Goal: Information Seeking & Learning: Find specific fact

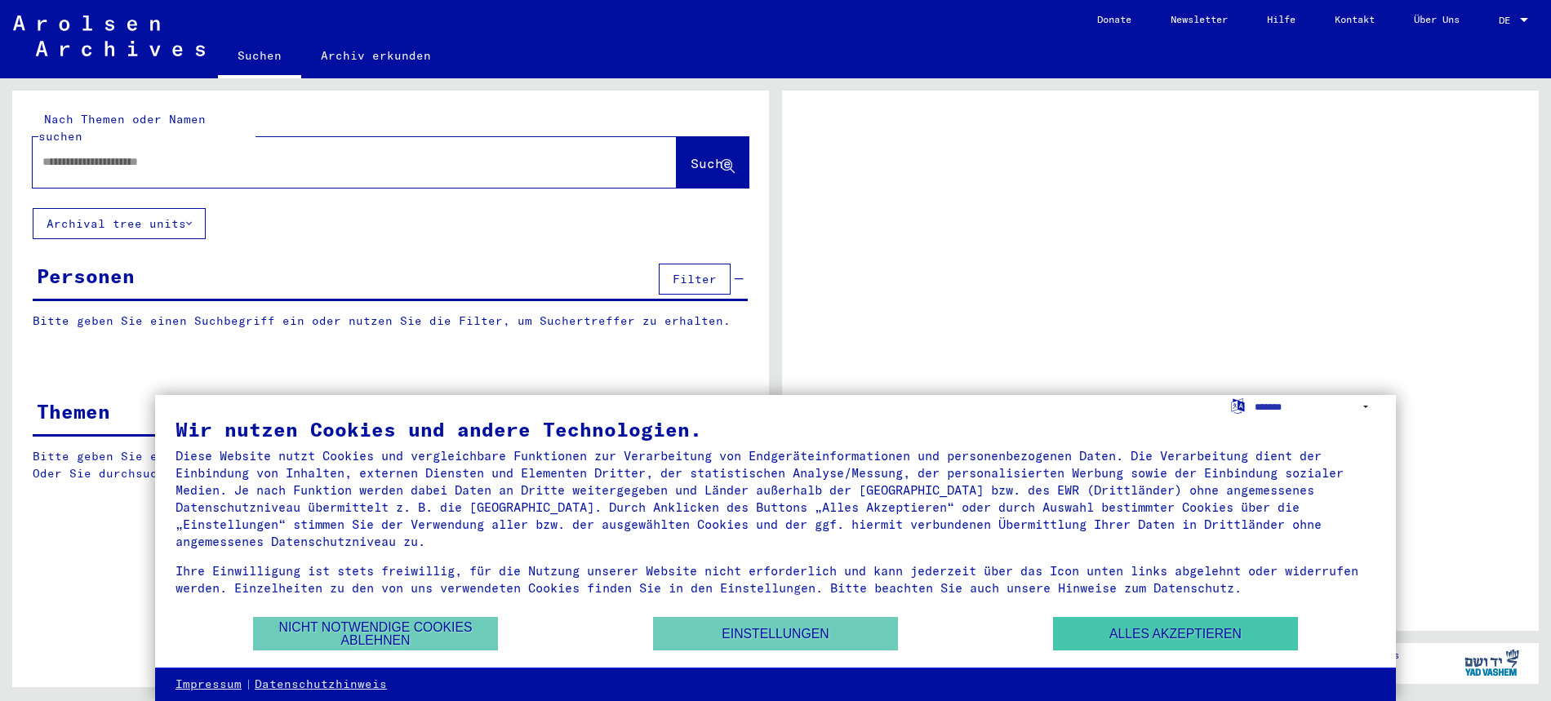
click at [1144, 634] on button "Alles akzeptieren" at bounding box center [1175, 633] width 245 height 33
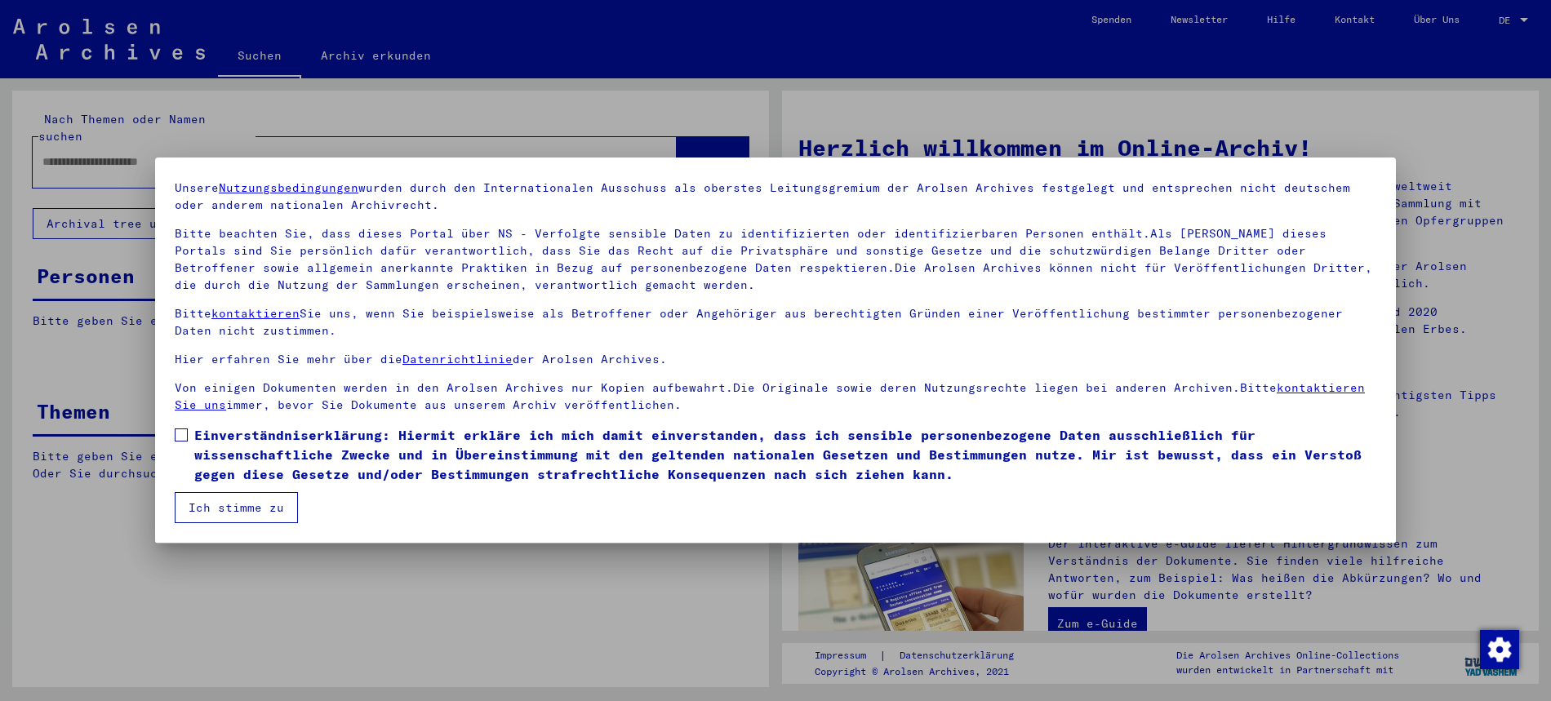
click at [185, 434] on span at bounding box center [181, 435] width 13 height 13
click at [229, 506] on button "Ich stimme zu" at bounding box center [236, 507] width 123 height 31
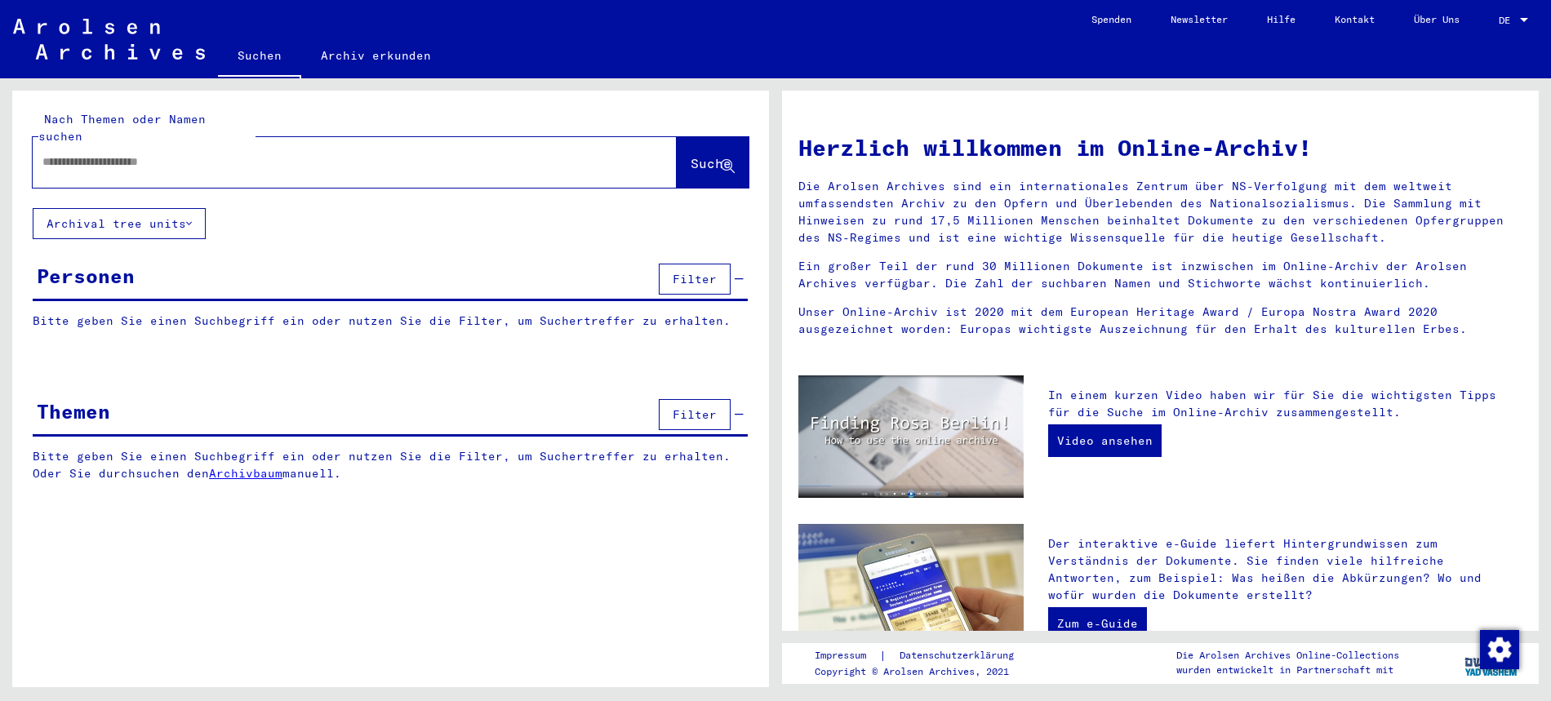
click at [103, 153] on input "text" at bounding box center [334, 161] width 585 height 17
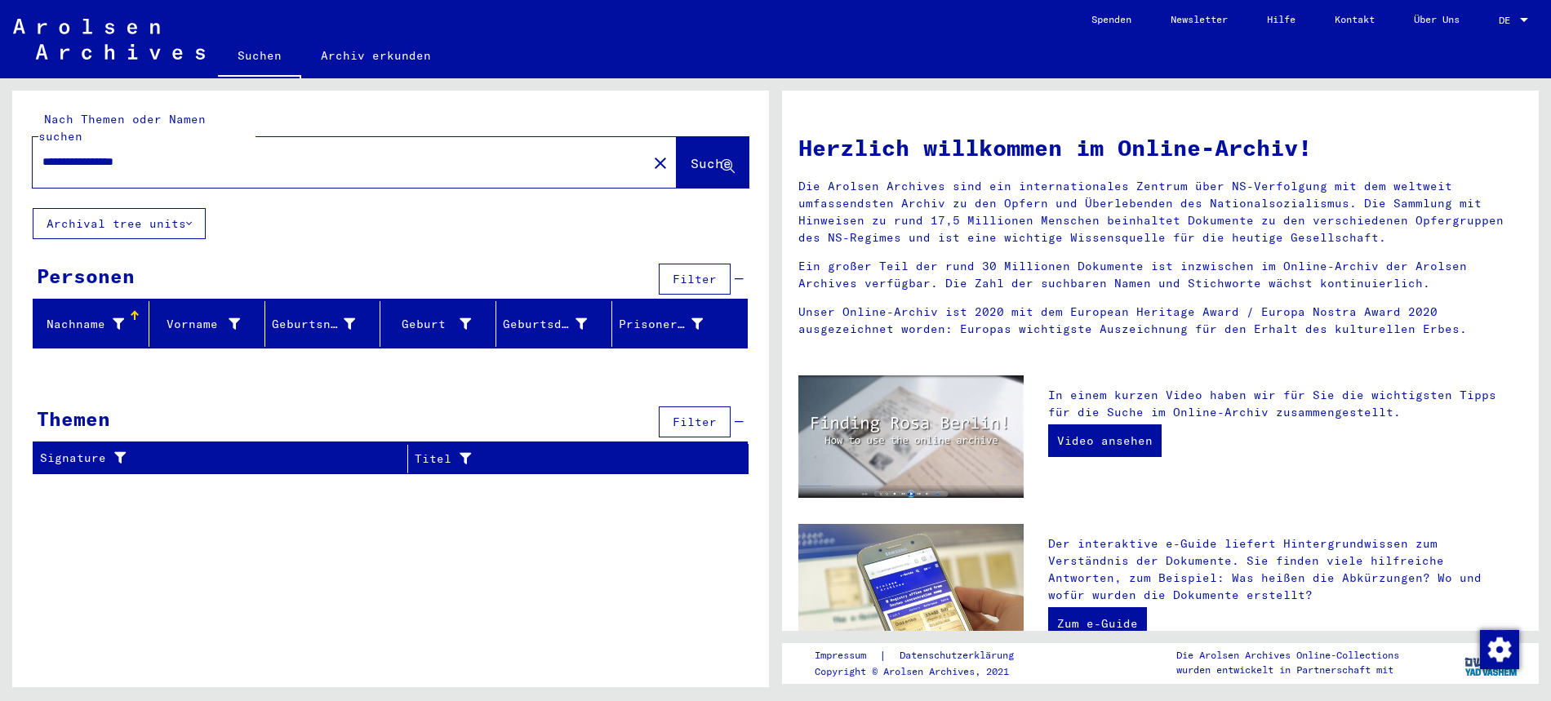
drag, startPoint x: 73, startPoint y: 141, endPoint x: 90, endPoint y: 124, distance: 24.2
click at [80, 144] on div "**********" at bounding box center [330, 162] width 595 height 37
drag, startPoint x: 174, startPoint y: 141, endPoint x: 201, endPoint y: 142, distance: 27.0
click at [175, 153] on input "**********" at bounding box center [334, 161] width 585 height 17
type input "*"
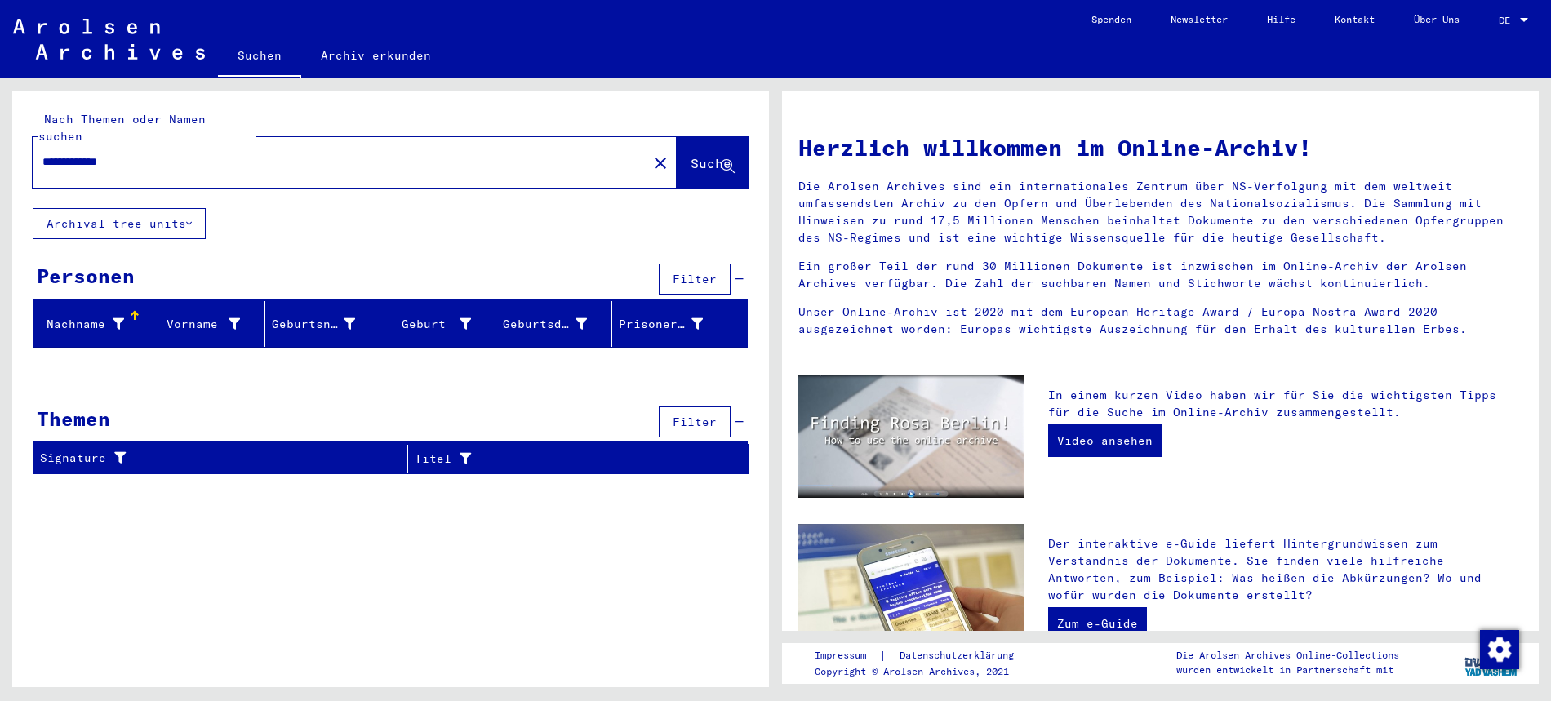
type input "**********"
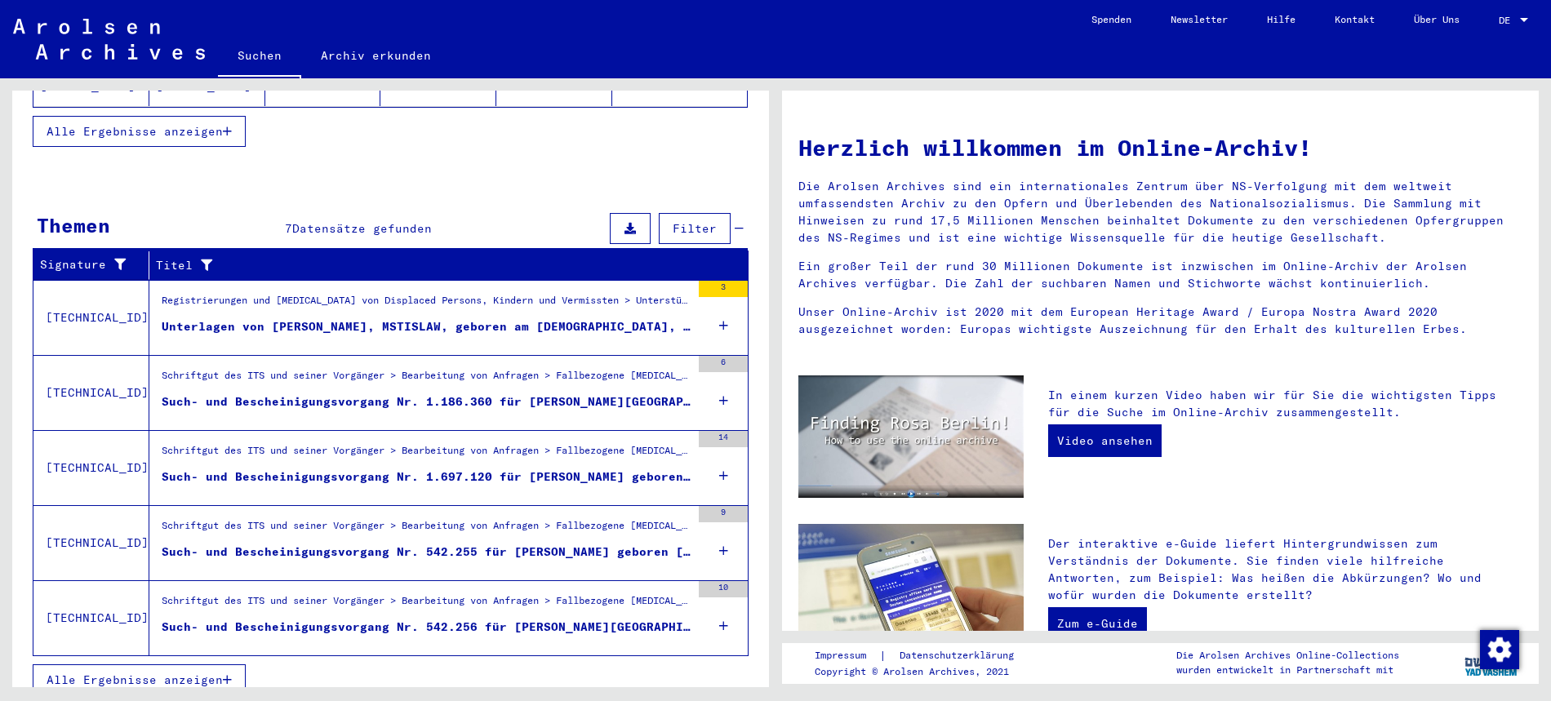
click at [213, 318] on div "Unterlagen von [PERSON_NAME], MSTISLAW, geboren am [DEMOGRAPHIC_DATA], geboren …" at bounding box center [426, 326] width 529 height 17
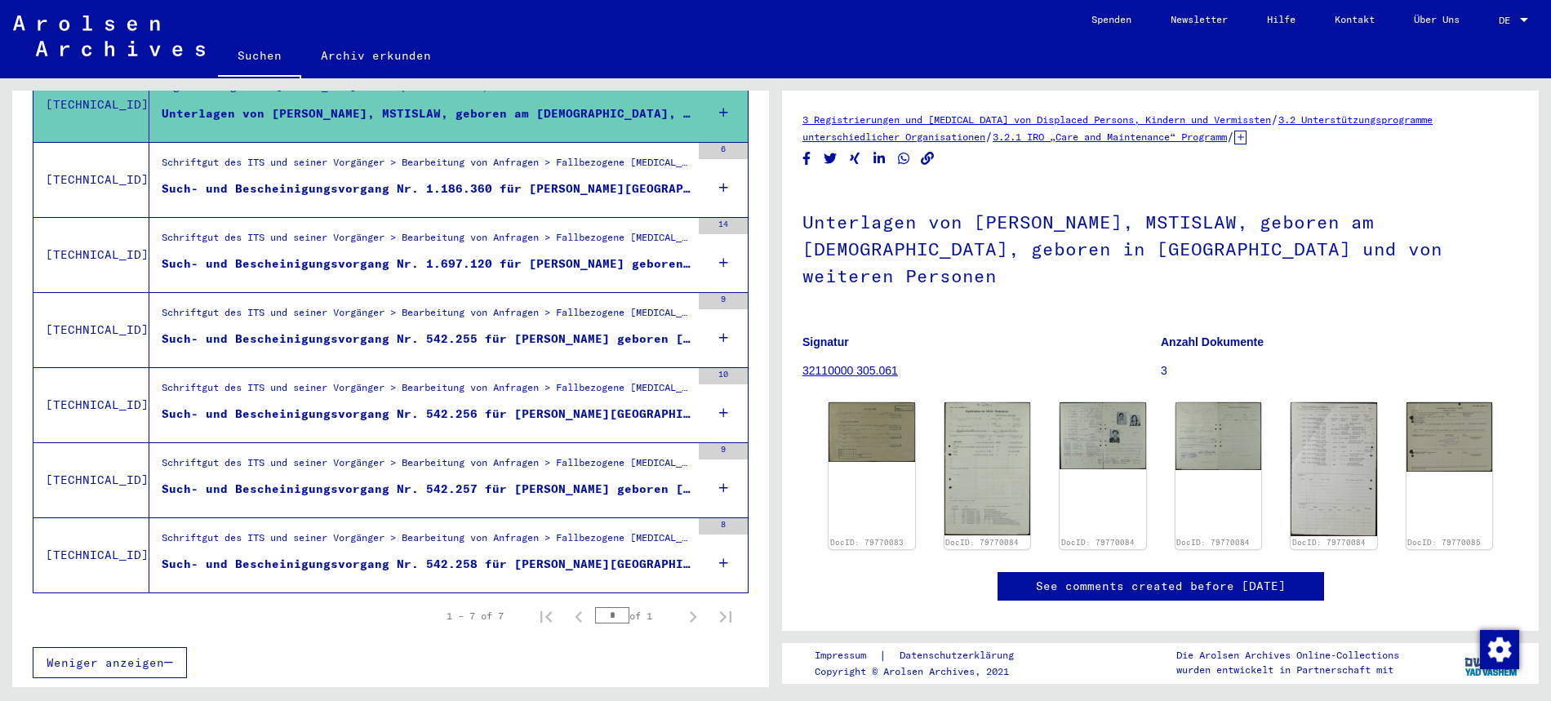
scroll to position [342, 0]
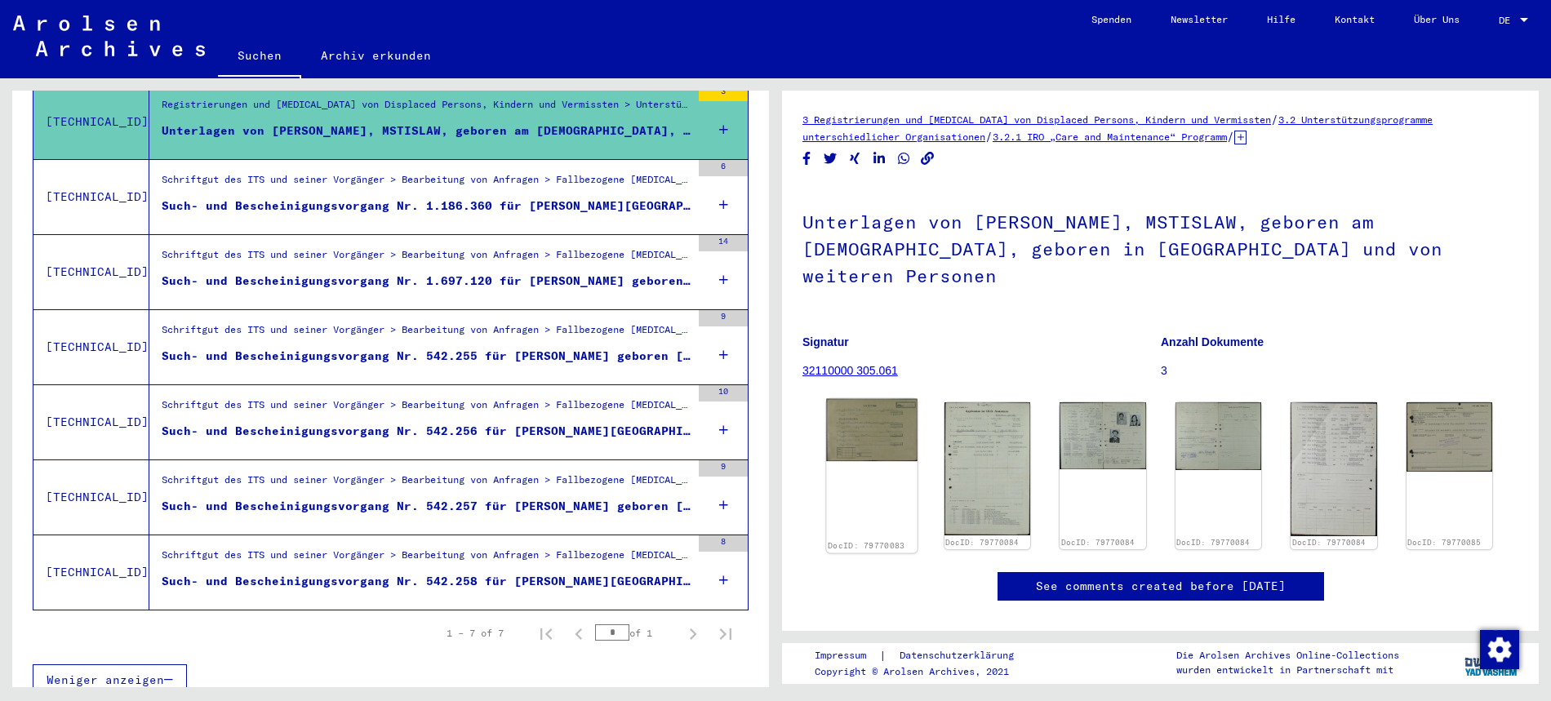
click at [877, 412] on img at bounding box center [871, 430] width 91 height 63
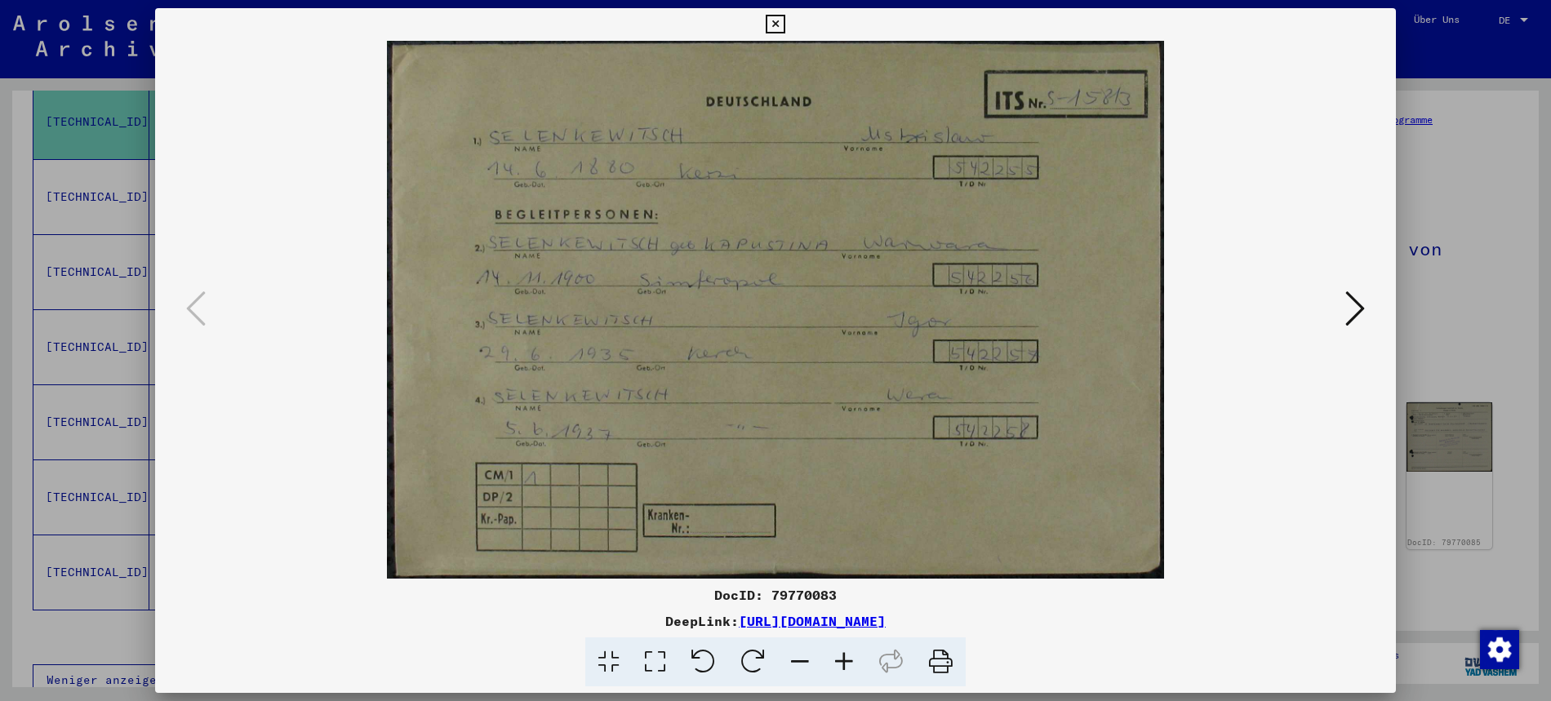
click at [785, 21] on icon at bounding box center [775, 25] width 19 height 20
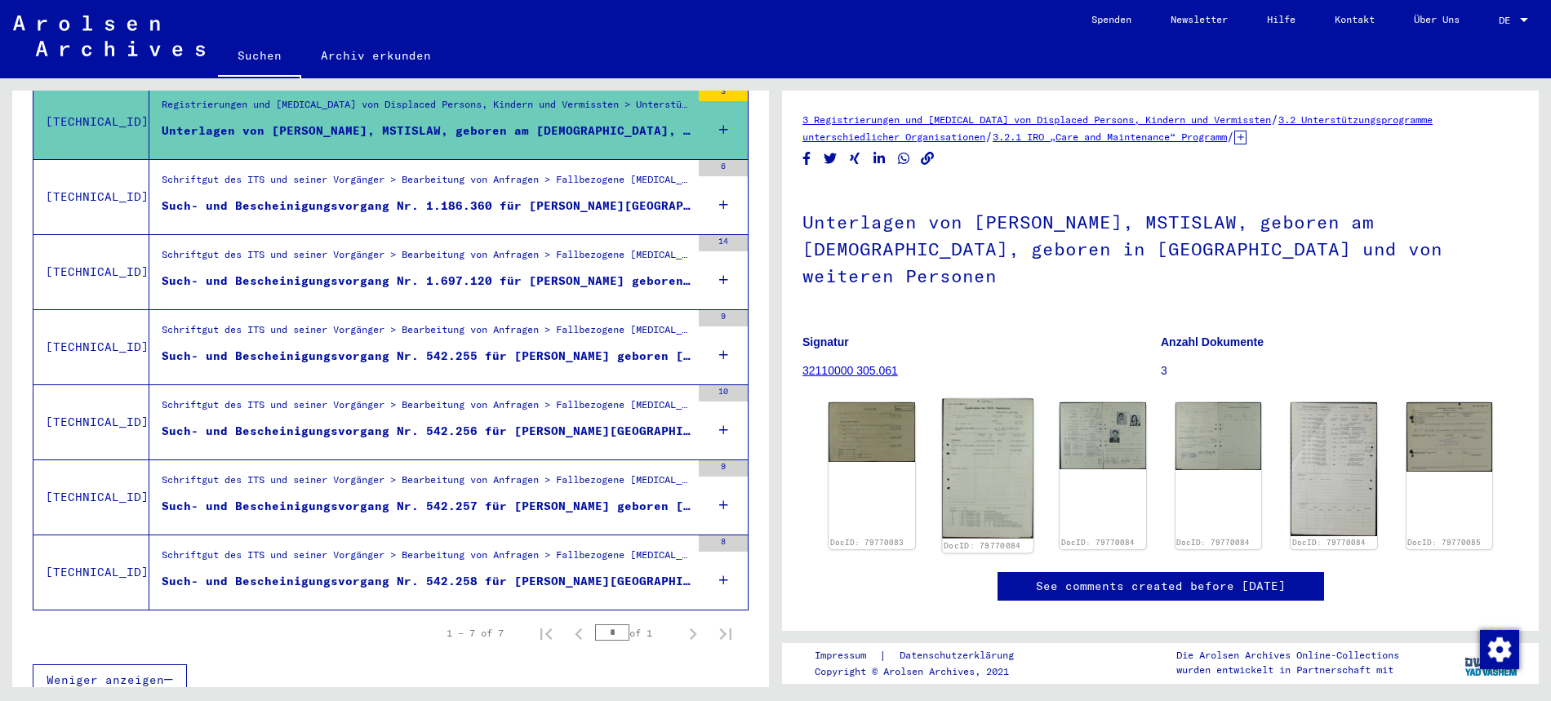
click at [968, 430] on img at bounding box center [987, 469] width 91 height 140
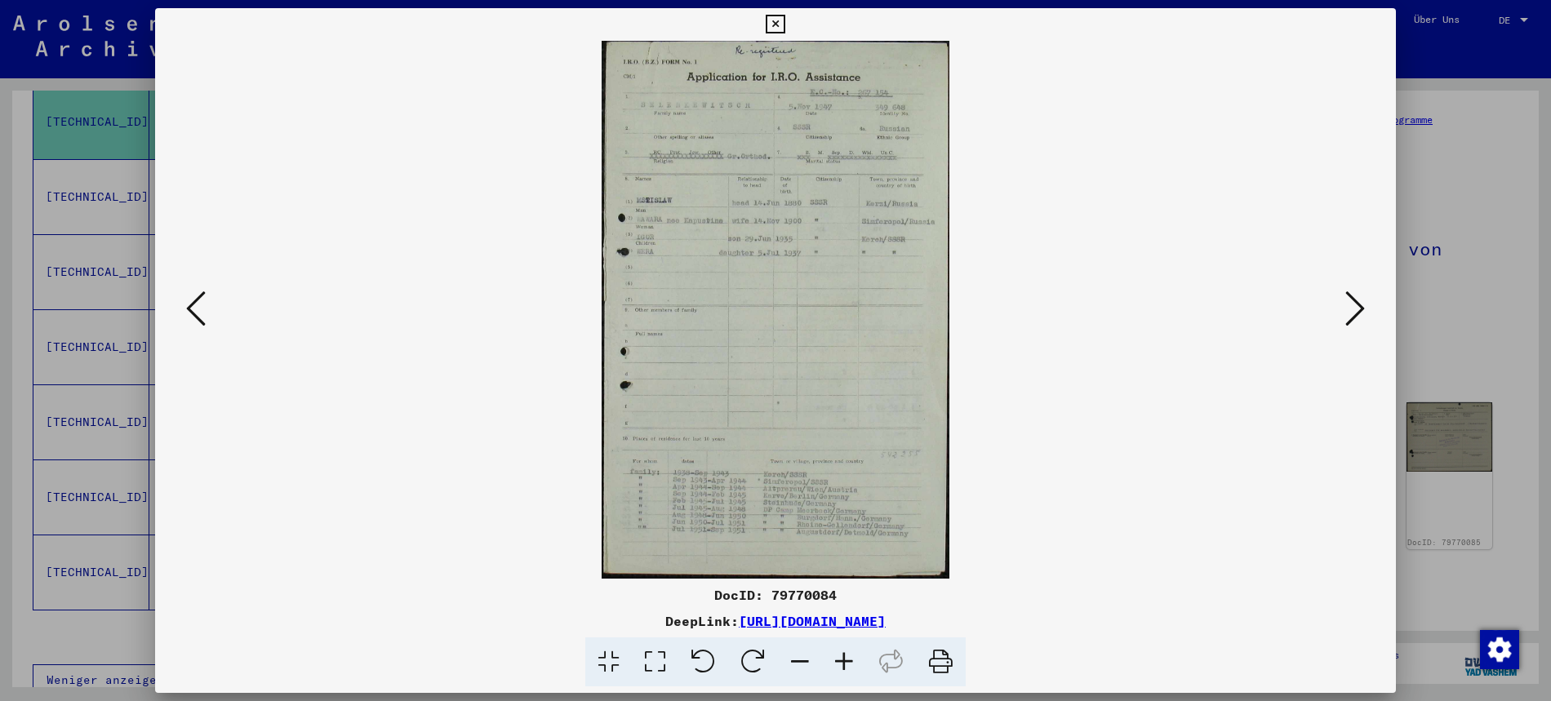
click at [843, 656] on icon at bounding box center [844, 663] width 44 height 50
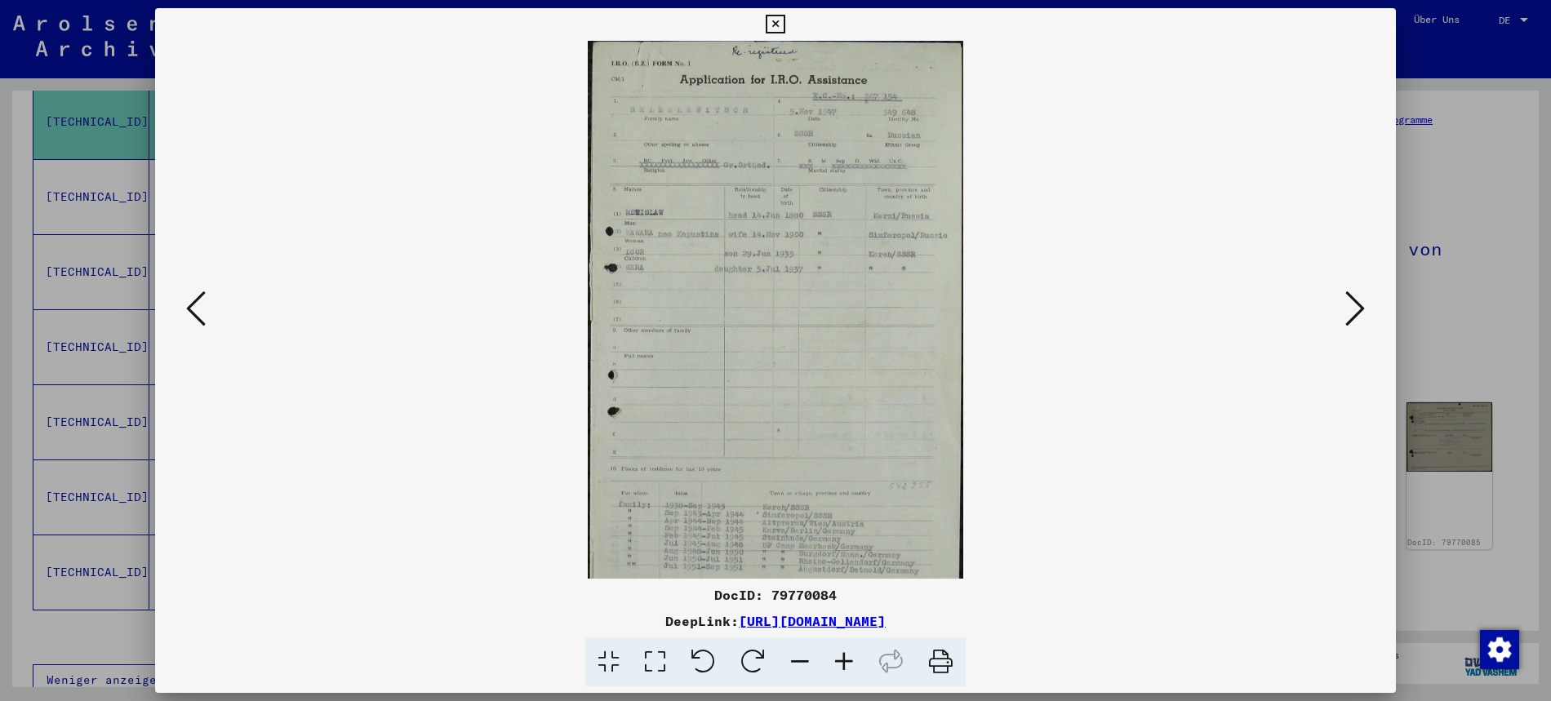
click at [843, 656] on icon at bounding box center [844, 663] width 44 height 50
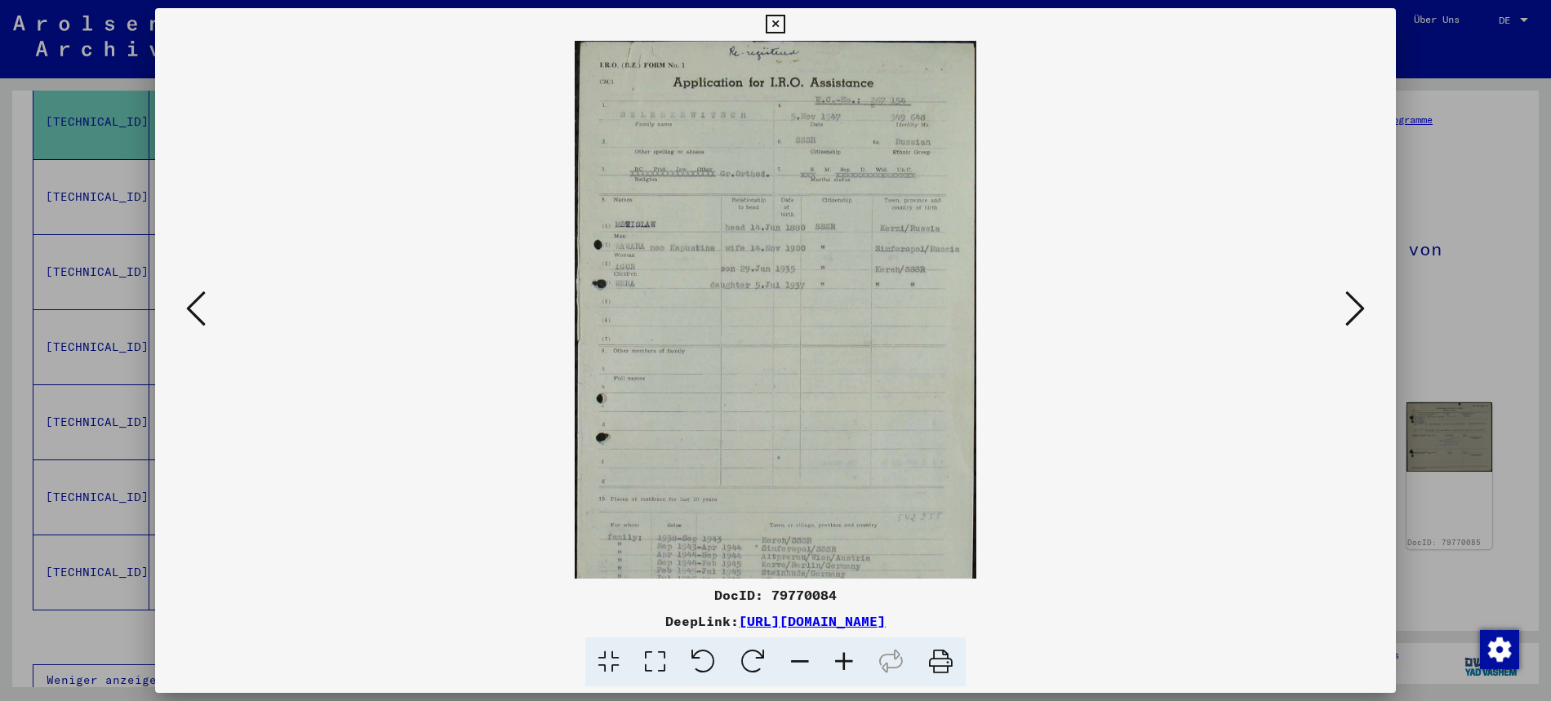
click at [785, 24] on icon at bounding box center [775, 25] width 19 height 20
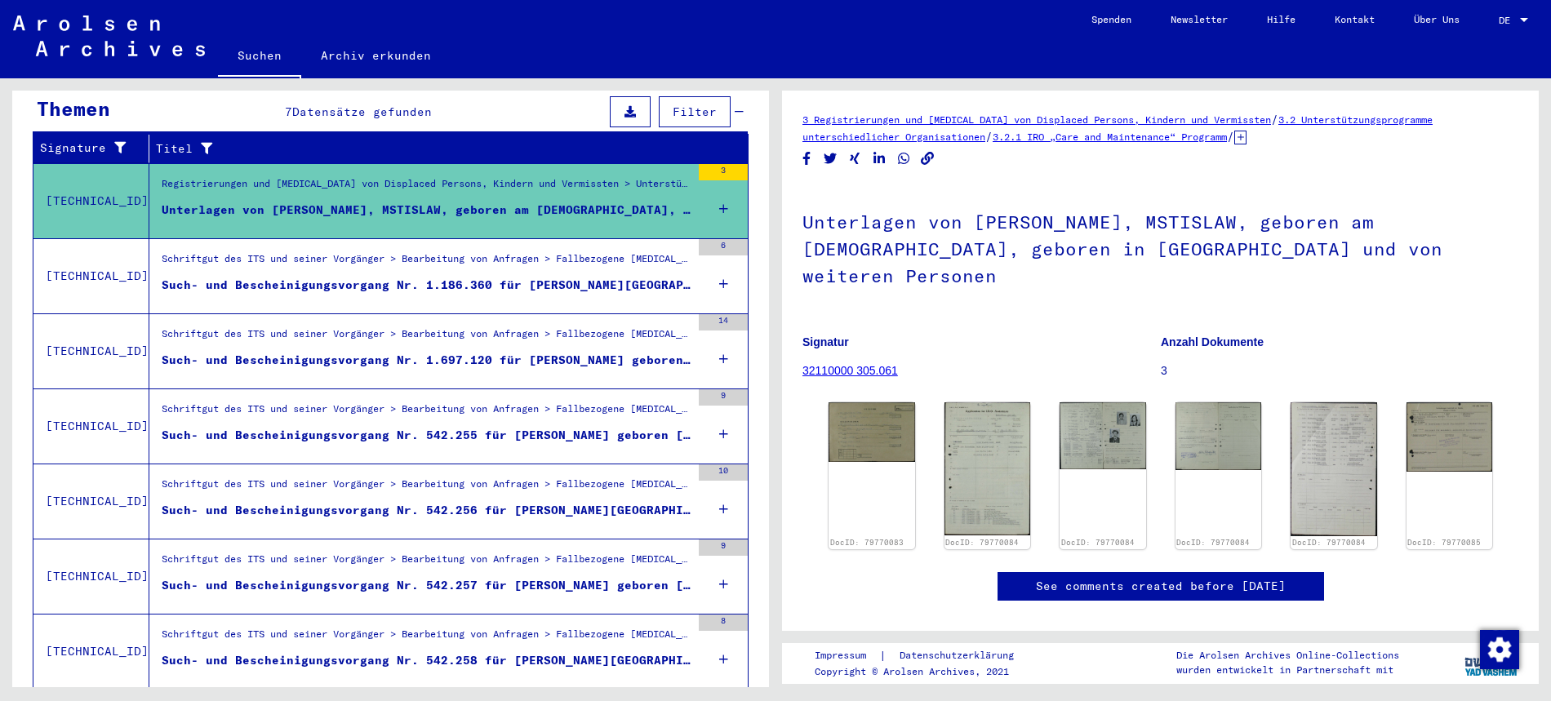
scroll to position [266, 0]
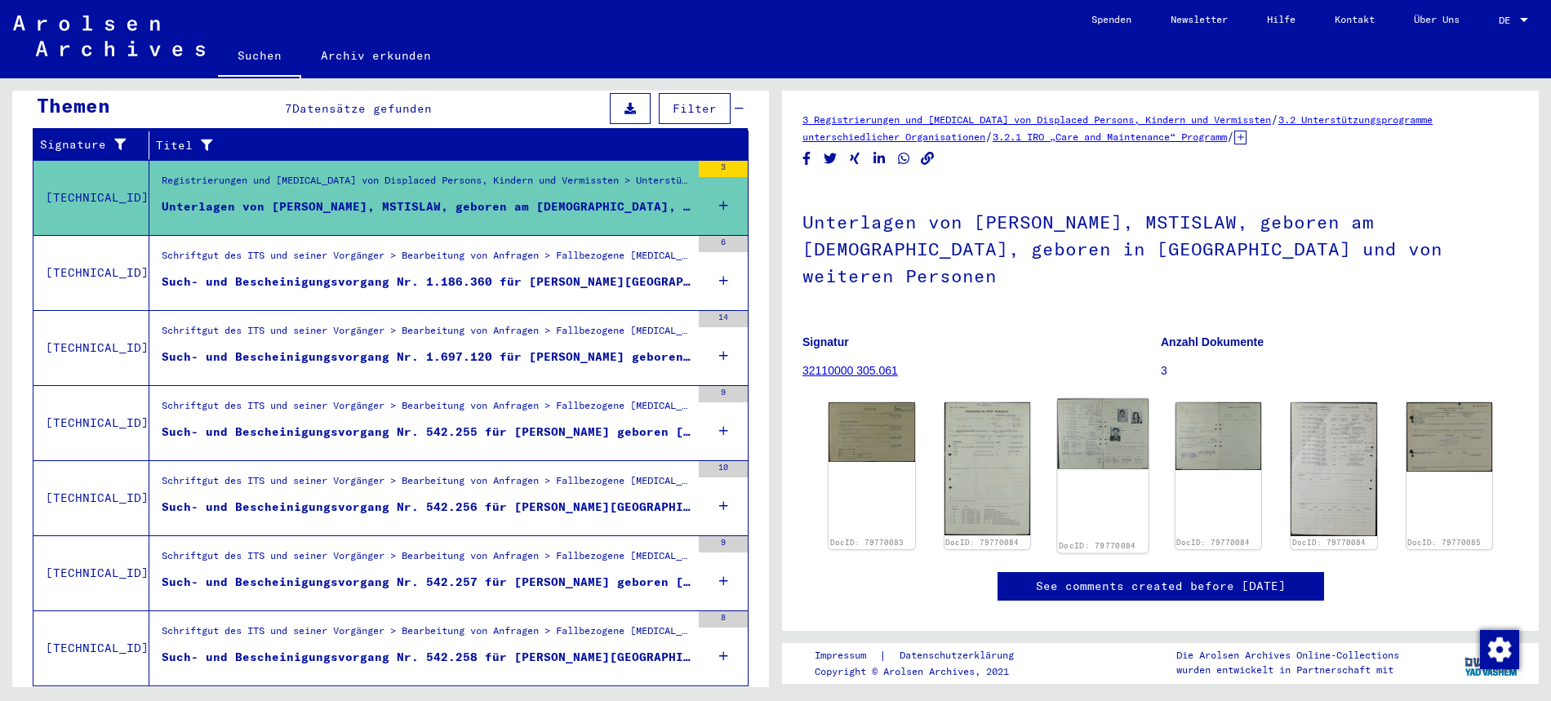
click at [1112, 405] on img at bounding box center [1102, 434] width 91 height 70
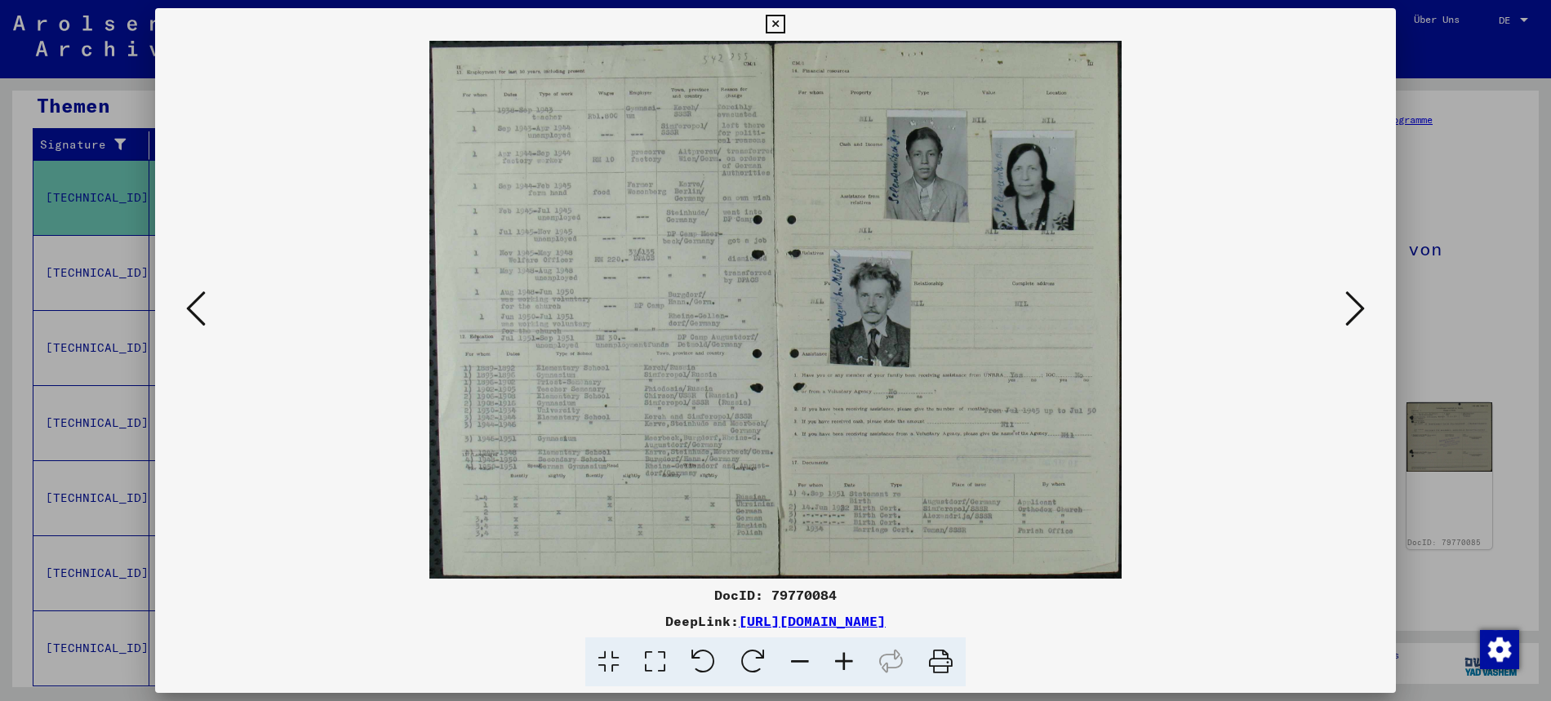
click at [845, 658] on icon at bounding box center [844, 663] width 44 height 50
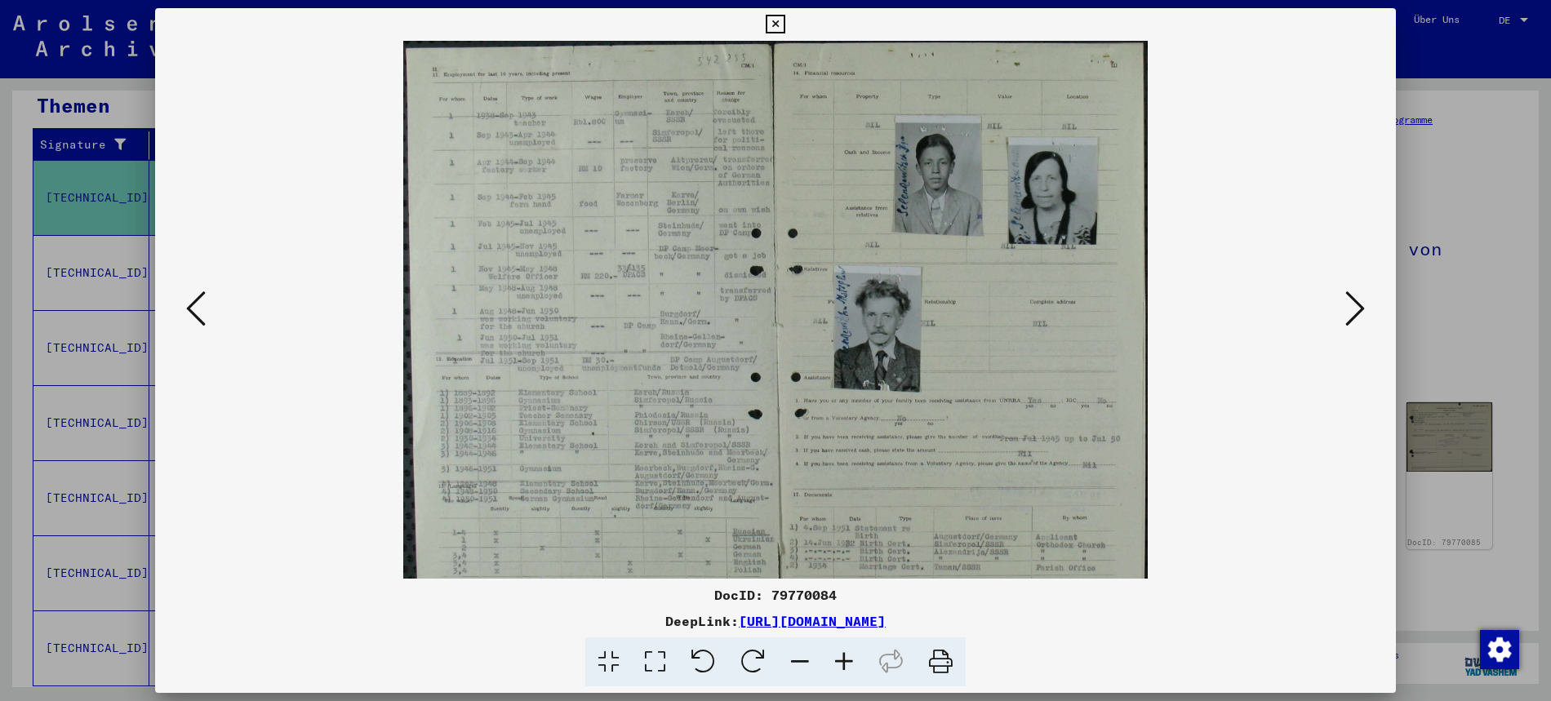
click at [846, 660] on icon at bounding box center [844, 663] width 44 height 50
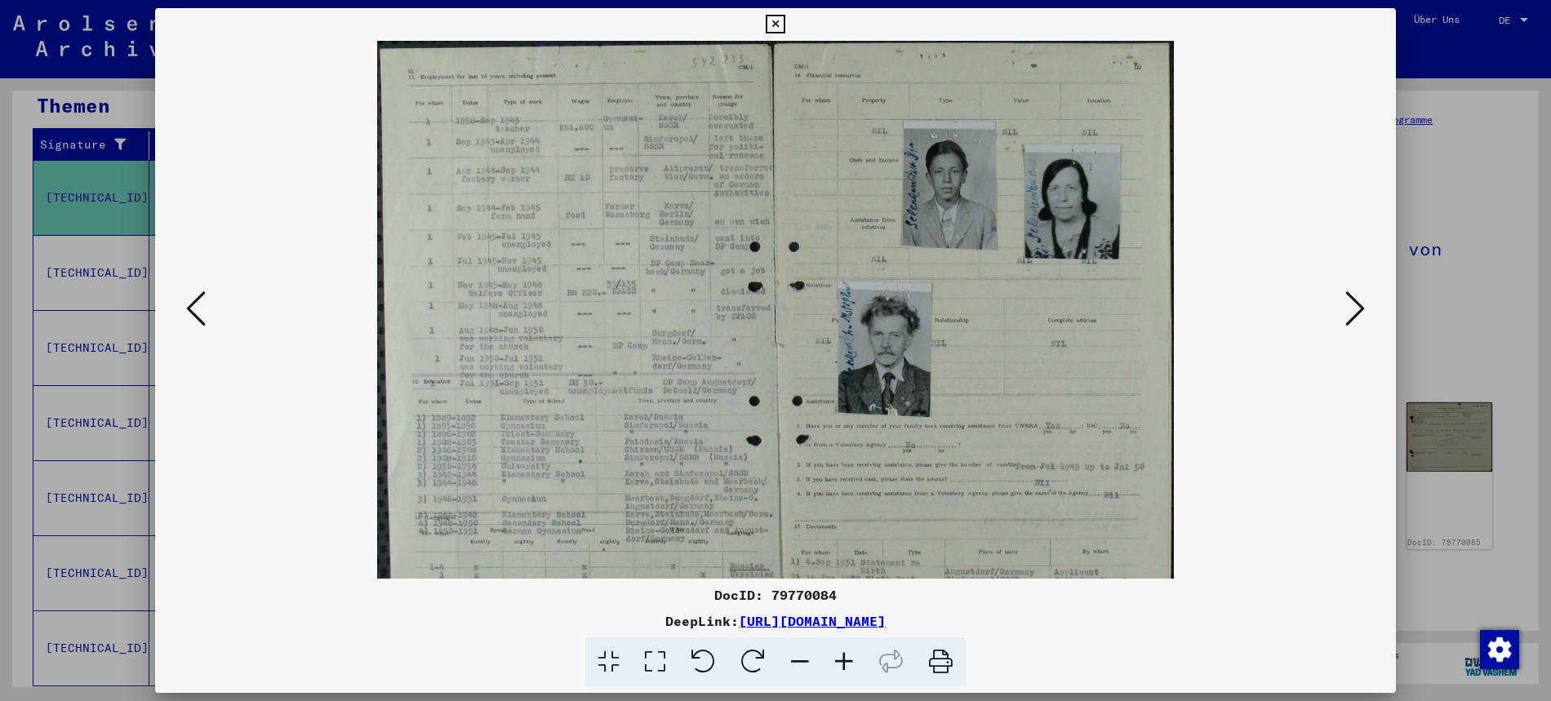
click at [846, 660] on icon at bounding box center [844, 663] width 44 height 50
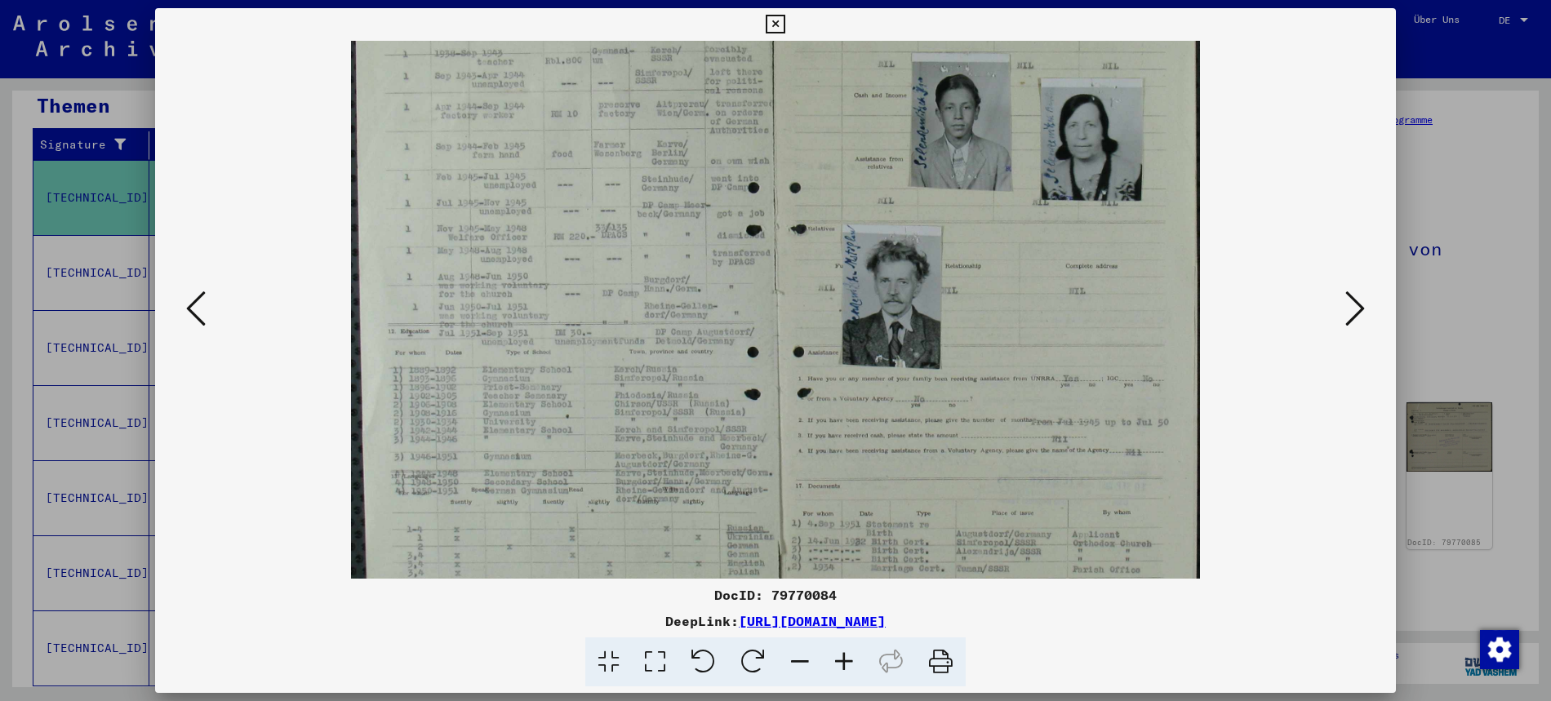
scroll to position [122, 0]
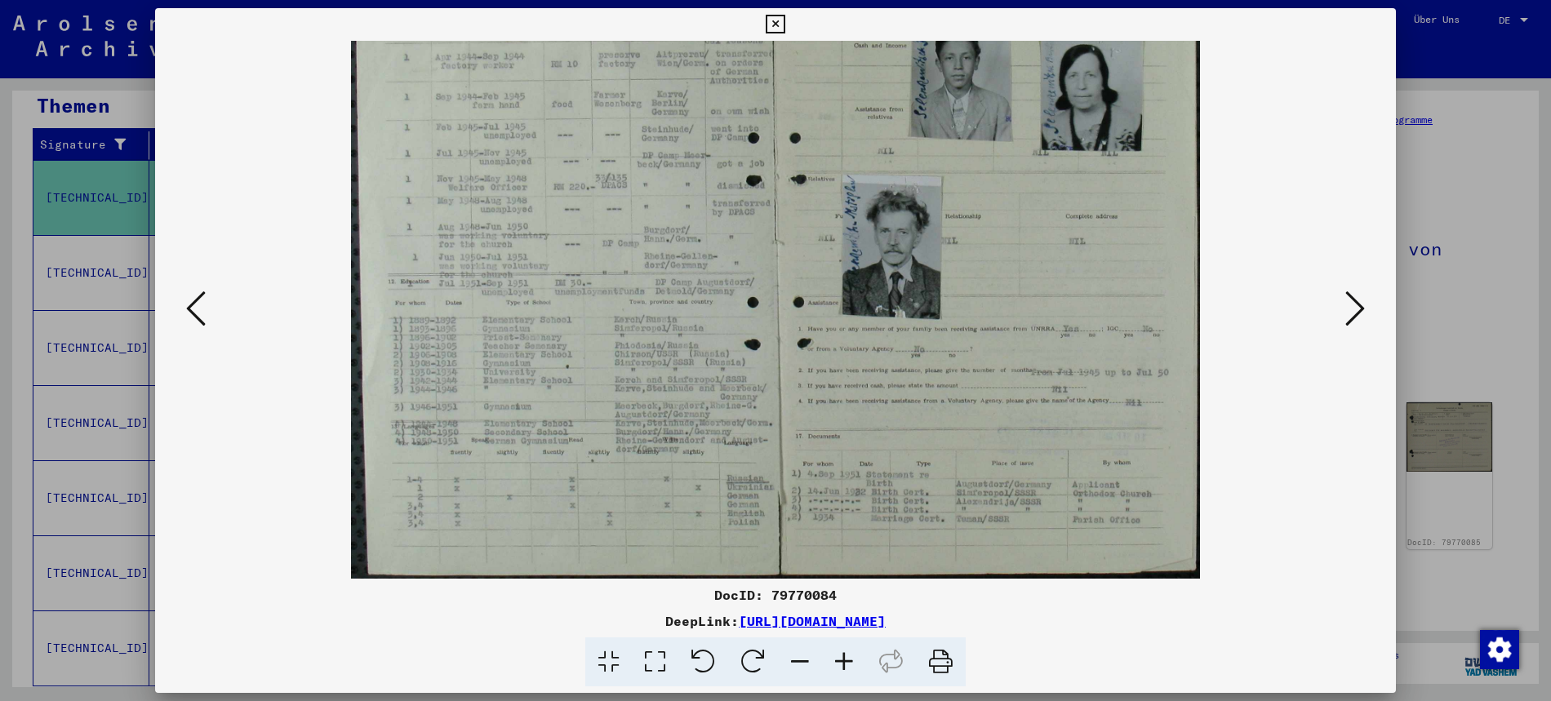
drag, startPoint x: 651, startPoint y: 509, endPoint x: 665, endPoint y: 349, distance: 159.8
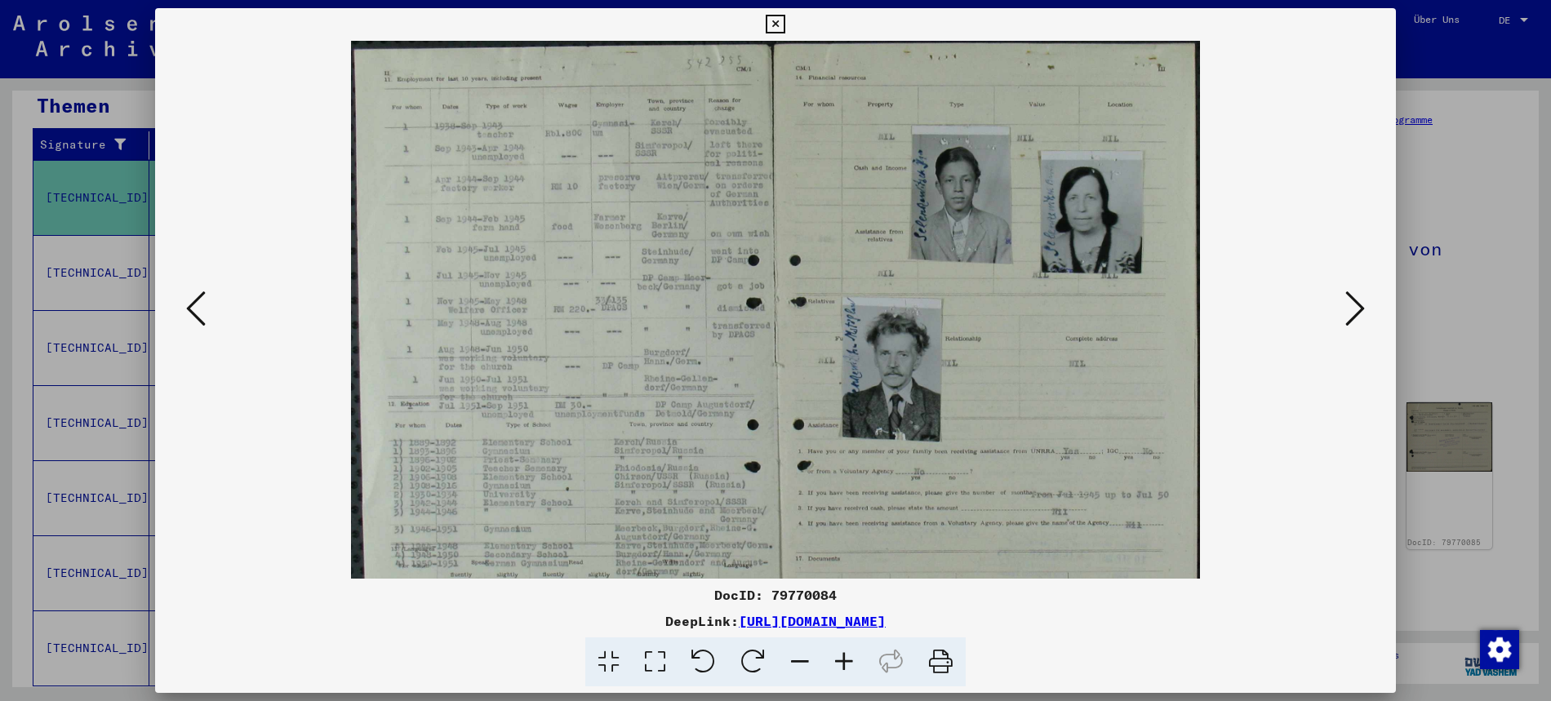
click at [1357, 310] on icon at bounding box center [1355, 308] width 20 height 39
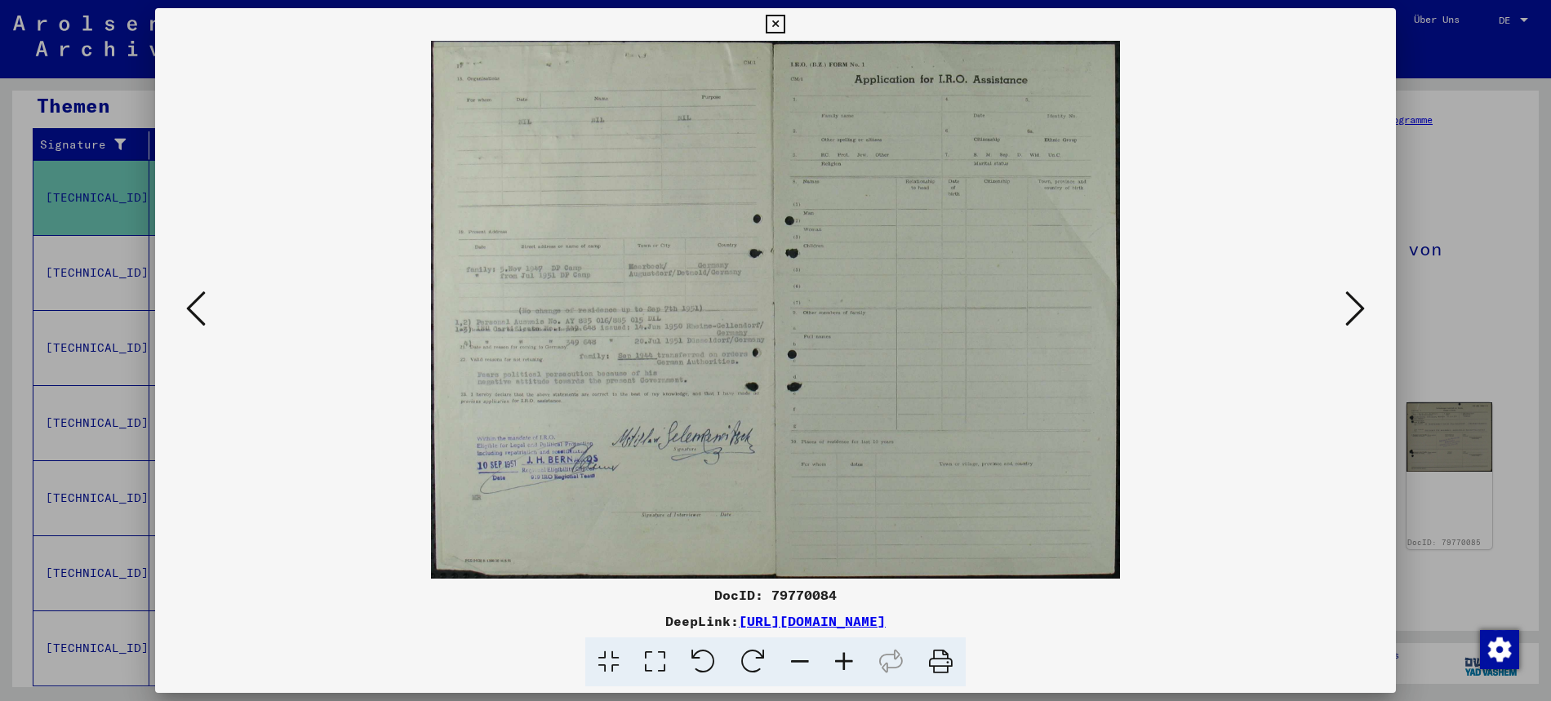
click at [1358, 310] on icon at bounding box center [1355, 308] width 20 height 39
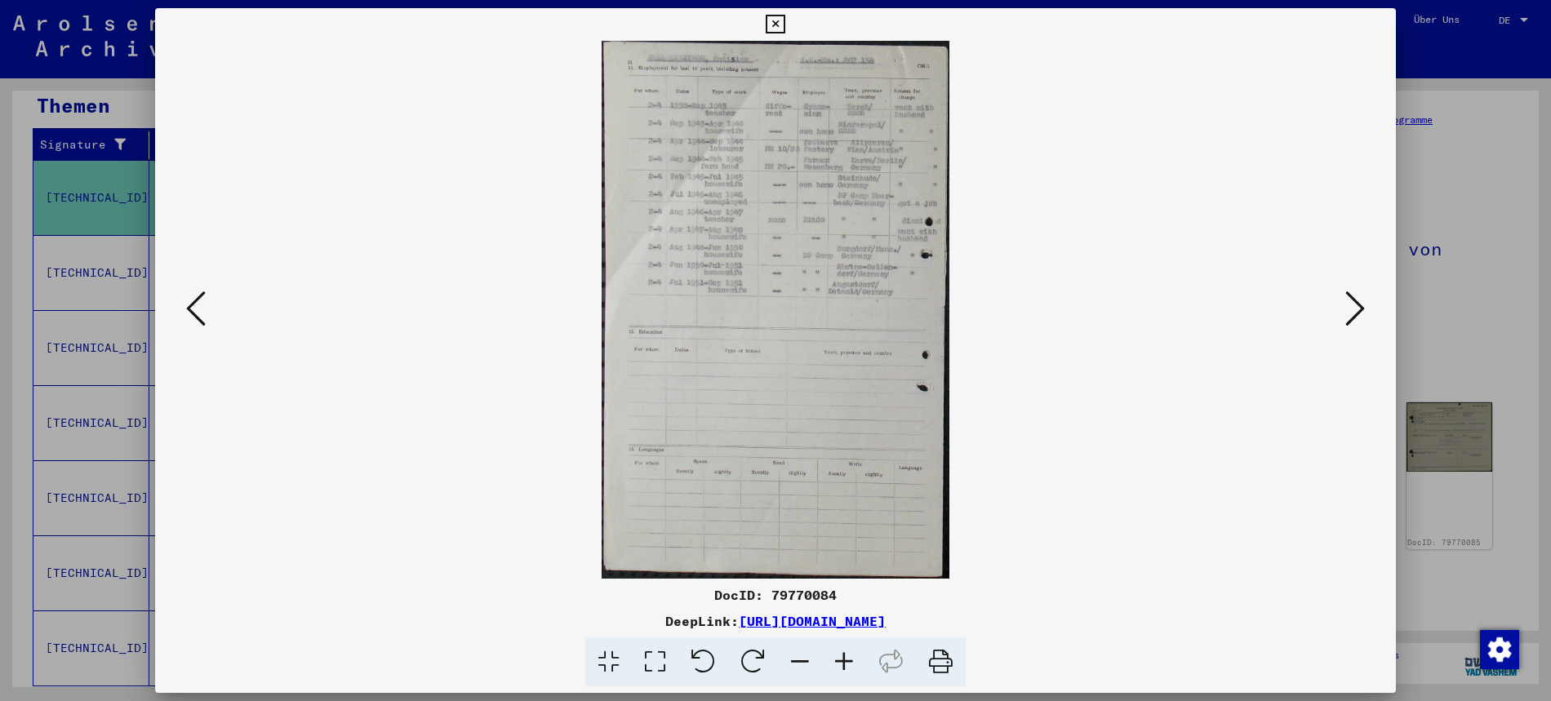
click at [843, 657] on icon at bounding box center [844, 663] width 44 height 50
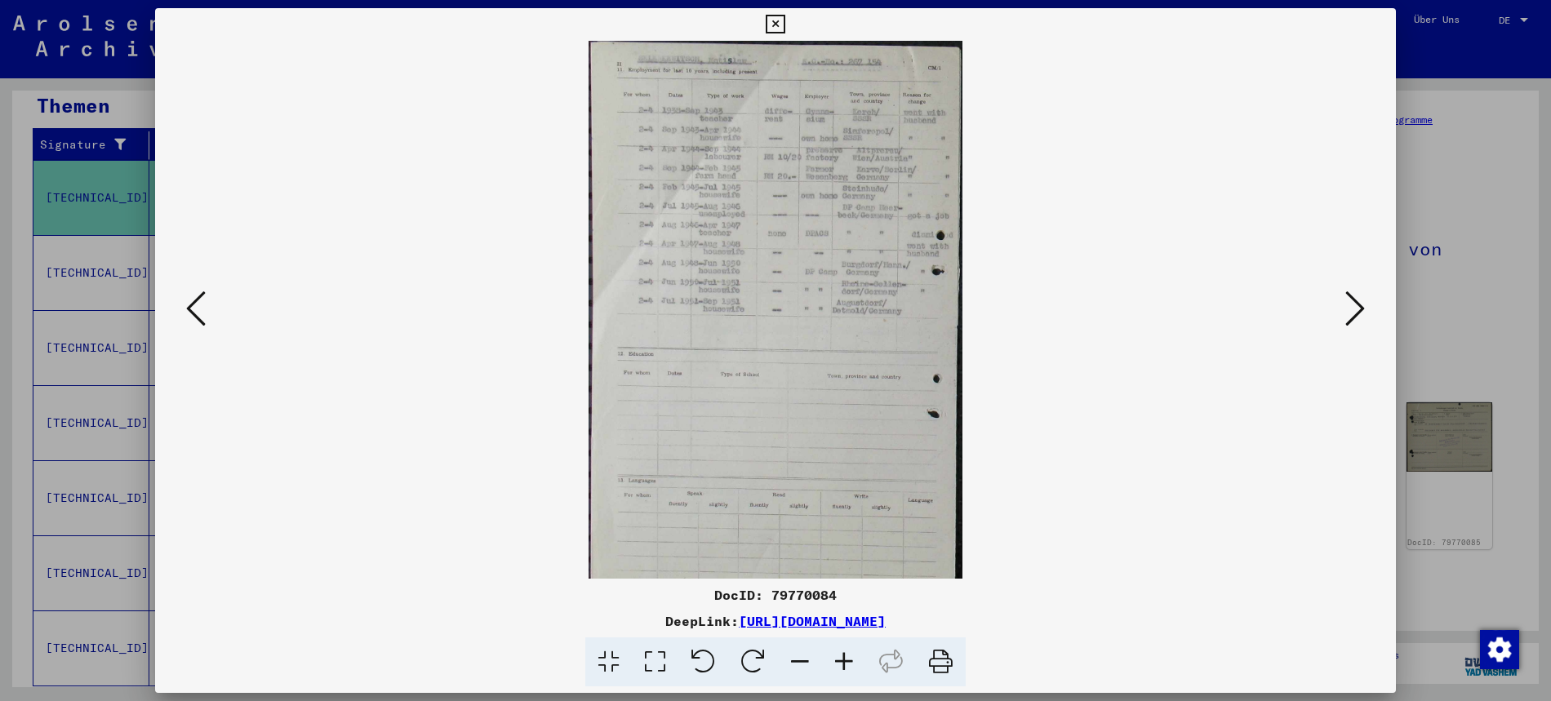
click at [785, 24] on icon at bounding box center [775, 25] width 19 height 20
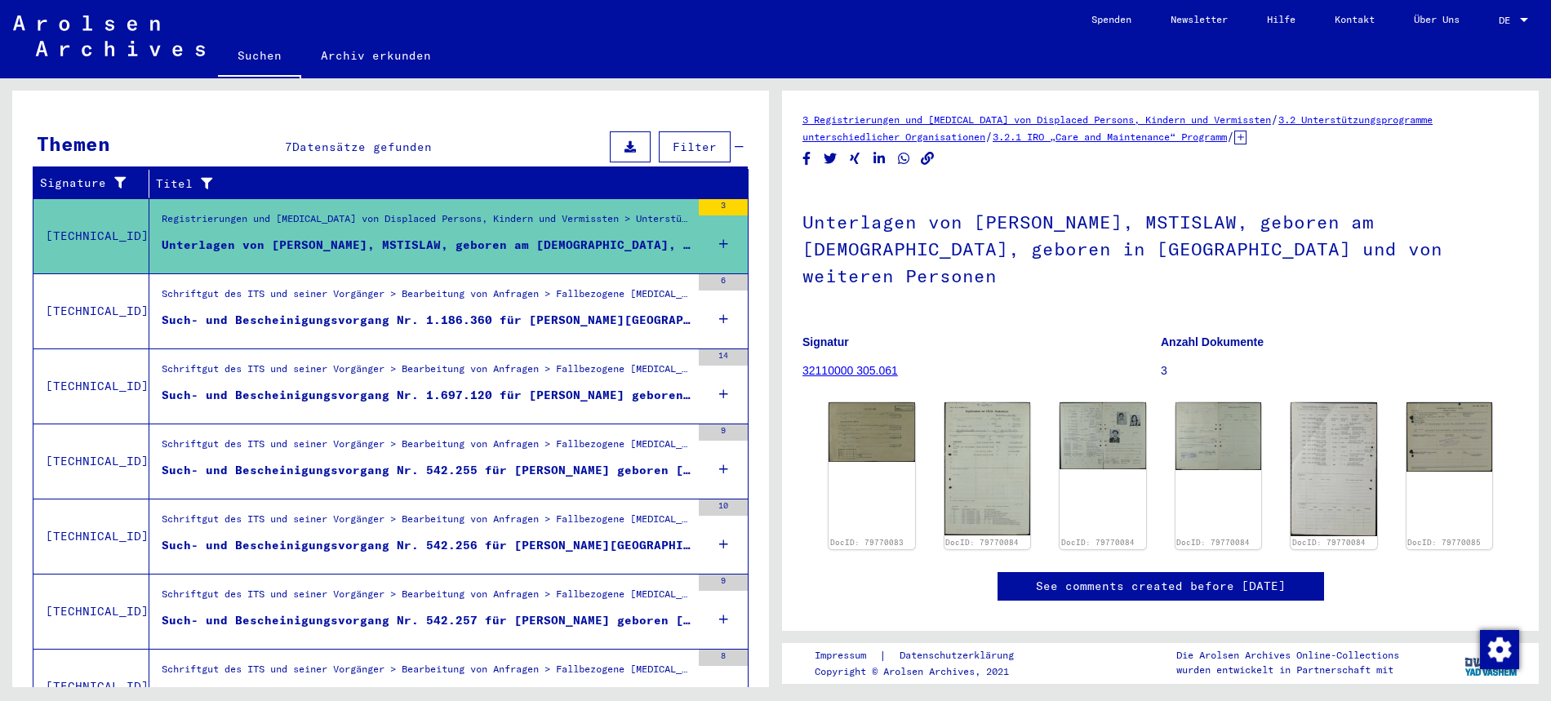
scroll to position [225, 0]
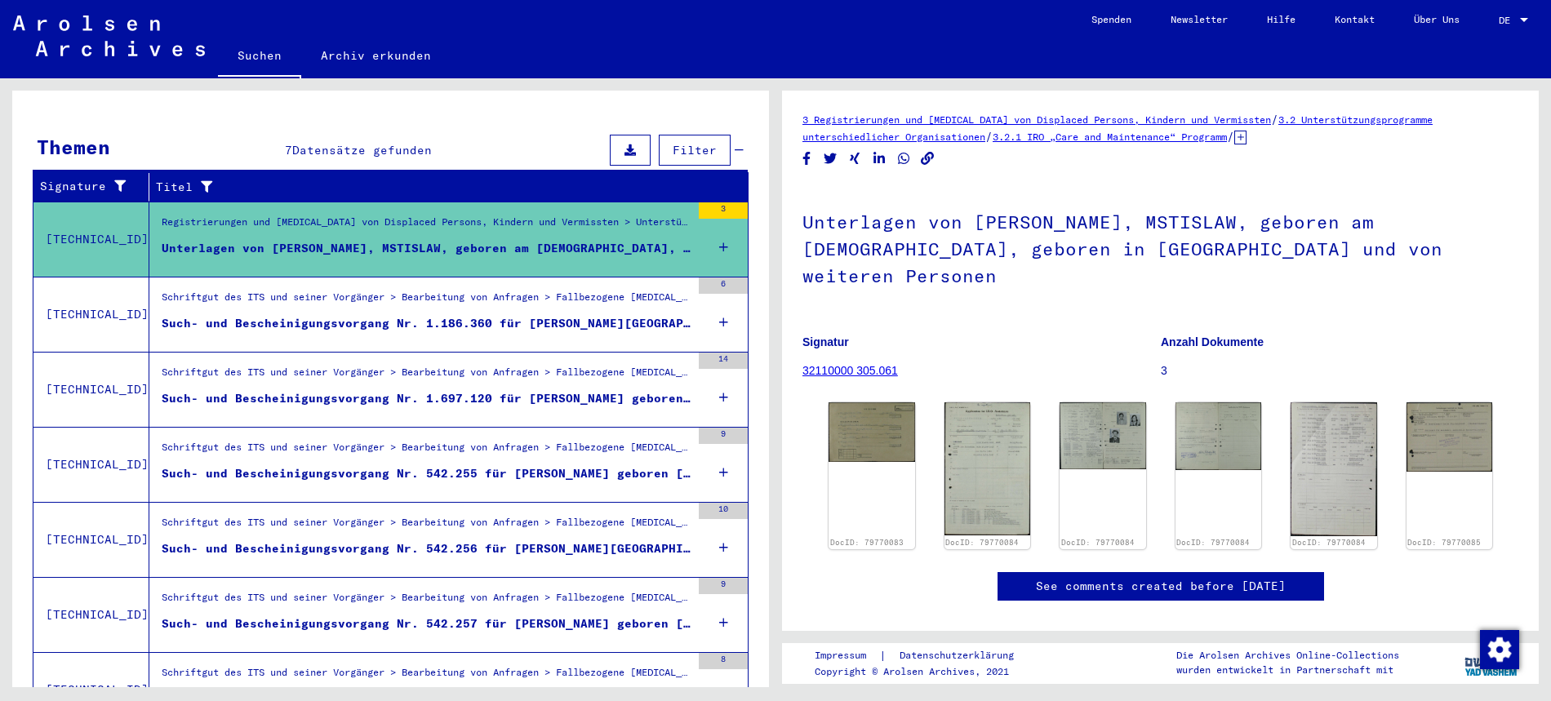
click at [531, 315] on div "Such- und Bescheinigungsvorgang Nr. 1.186.360 für [PERSON_NAME][GEOGRAPHIC_DATA…" at bounding box center [426, 323] width 529 height 17
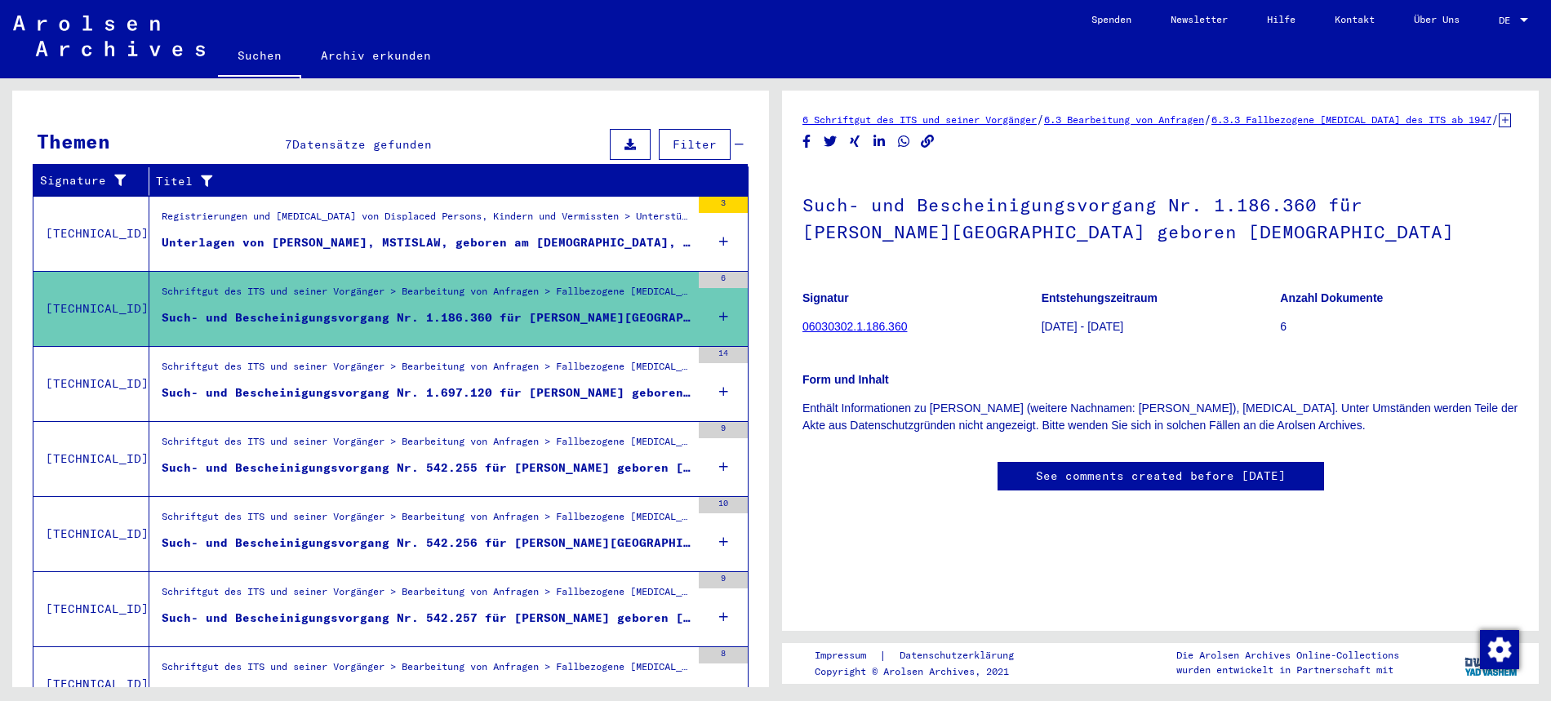
scroll to position [40, 0]
click at [233, 385] on div "Such- und Bescheinigungsvorgang Nr. 1.697.120 für [PERSON_NAME] geboren [DEMOGR…" at bounding box center [426, 393] width 529 height 17
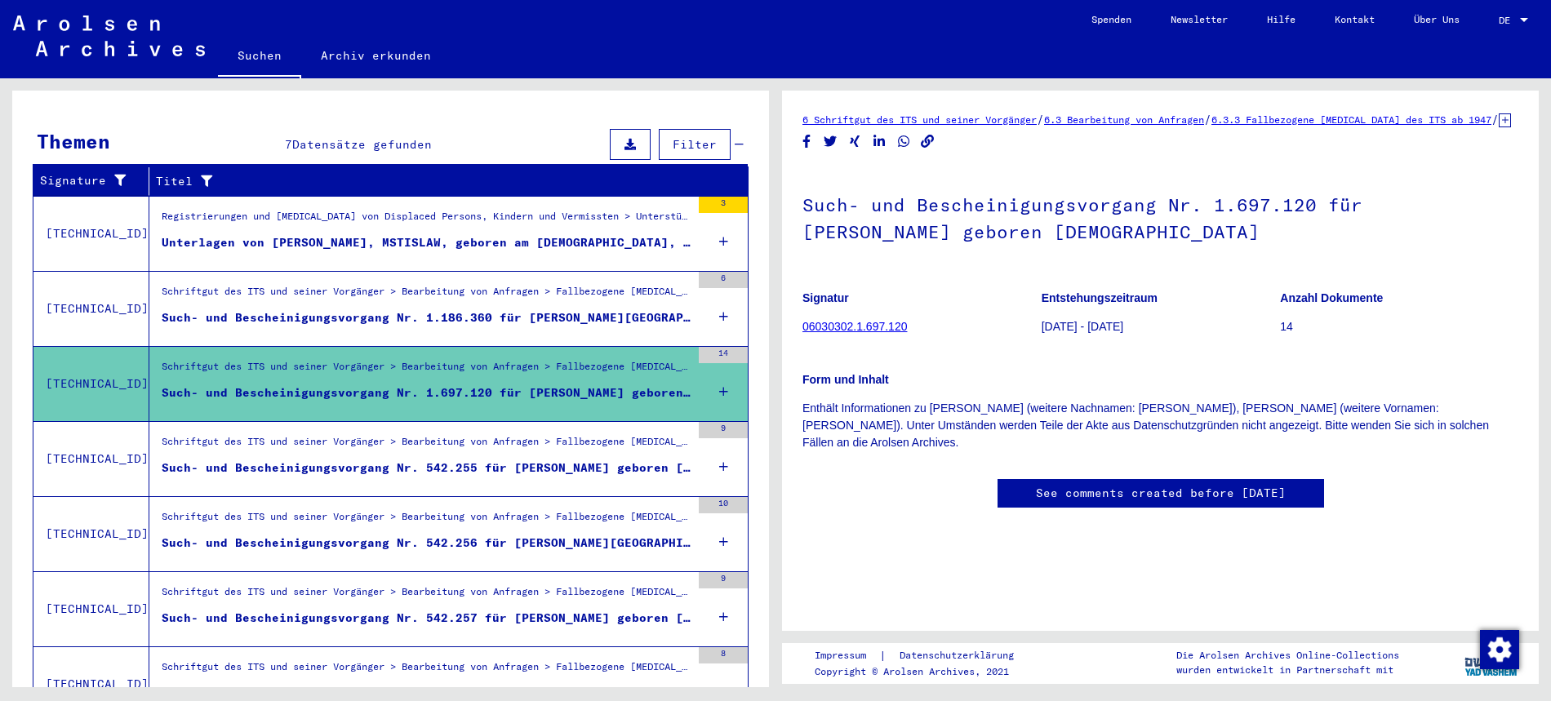
scroll to position [29, 0]
click at [839, 320] on link "06030302.1.697.120" at bounding box center [855, 326] width 104 height 13
